Goal: Check status: Check status

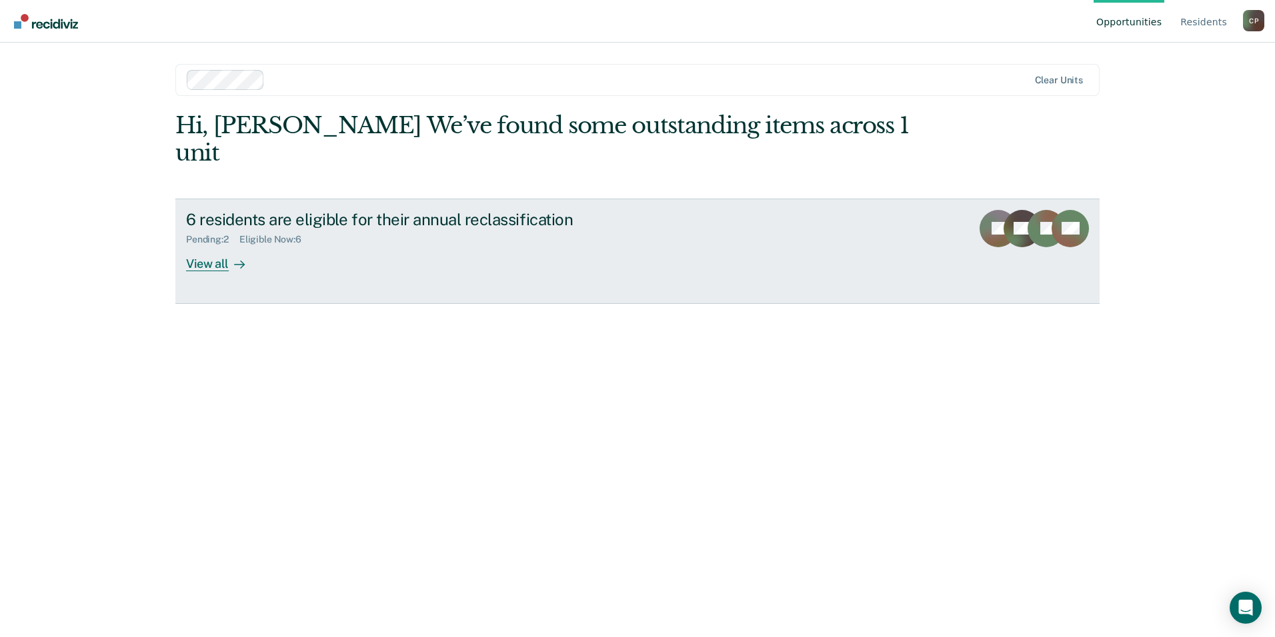
click at [715, 231] on link "6 residents are eligible for their annual reclassification Pending : 2 Eligible…" at bounding box center [637, 251] width 924 height 105
